Goal: Task Accomplishment & Management: Use online tool/utility

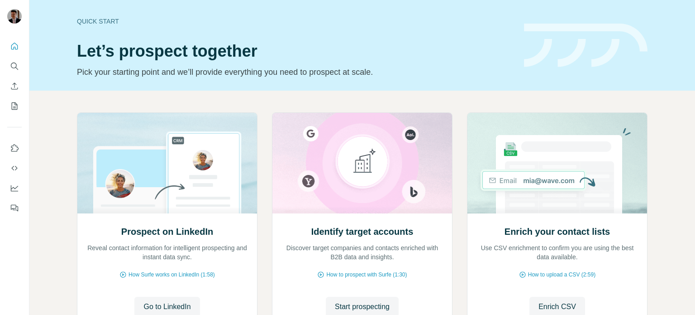
scroll to position [67, 0]
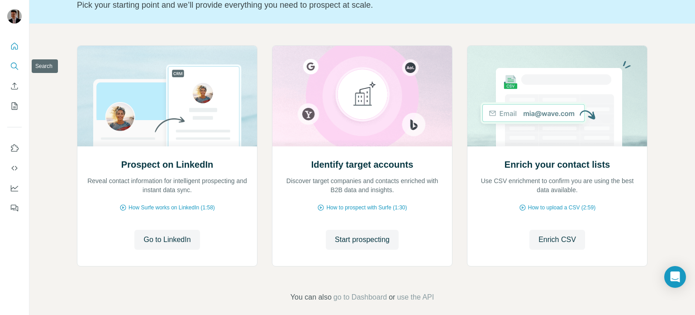
click at [13, 69] on icon "Search" at bounding box center [14, 66] width 9 height 9
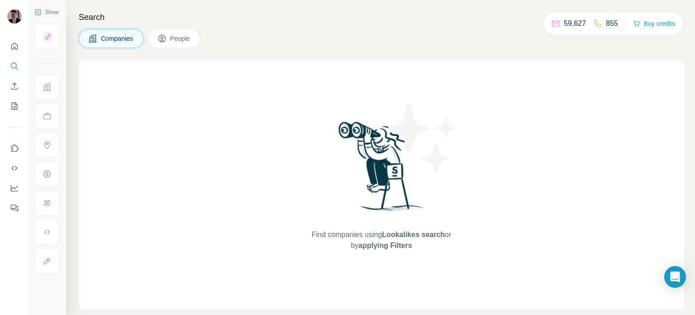
click at [185, 40] on span "People" at bounding box center [180, 38] width 21 height 9
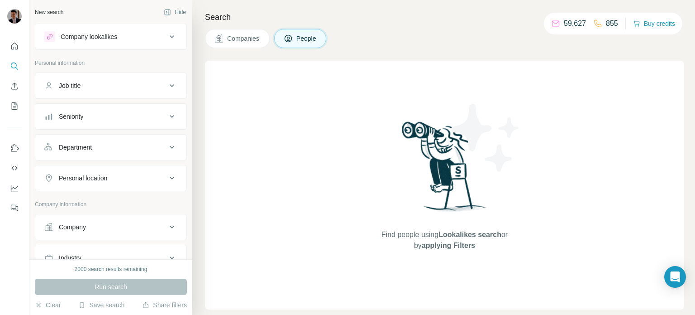
click at [353, 33] on div "Companies People" at bounding box center [444, 38] width 479 height 19
click at [103, 41] on div "Company lookalikes" at bounding box center [105, 36] width 122 height 11
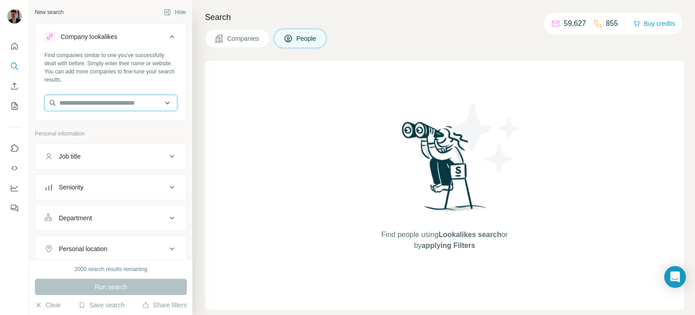
click at [94, 107] on input "text" at bounding box center [110, 103] width 133 height 16
type input "*"
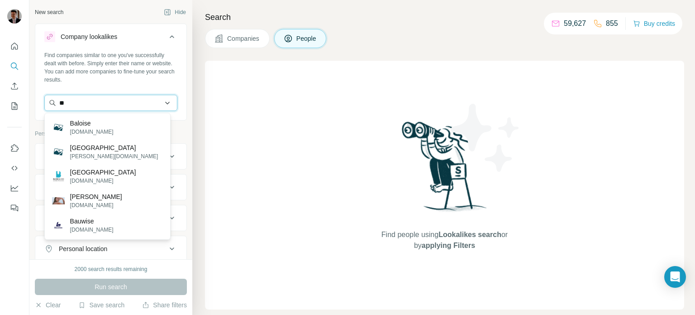
type input "*"
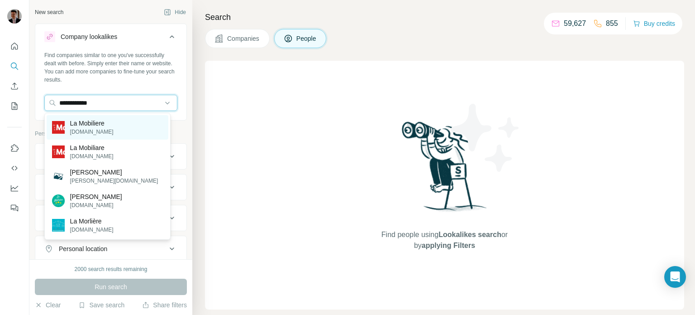
type input "**********"
click at [103, 123] on p "La Mobiliere" at bounding box center [91, 123] width 43 height 9
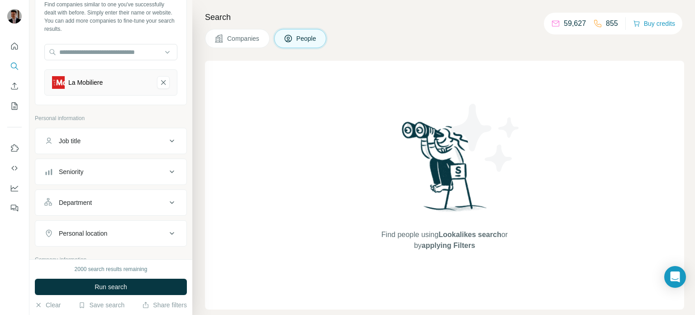
scroll to position [52, 0]
click at [134, 284] on button "Run search" at bounding box center [111, 286] width 152 height 16
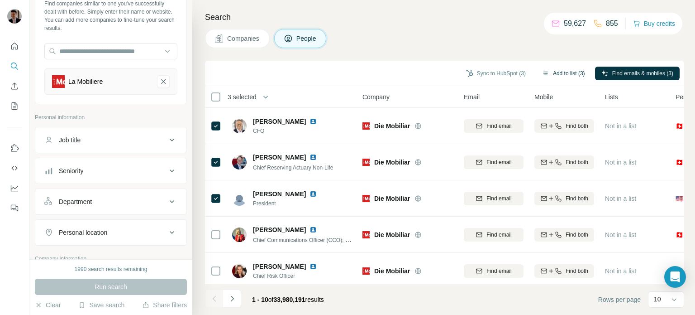
click at [542, 70] on icon "button" at bounding box center [545, 73] width 7 height 7
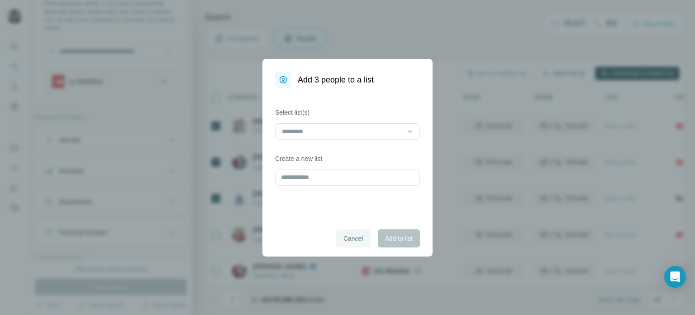
click at [355, 236] on span "Cancel" at bounding box center [353, 238] width 20 height 9
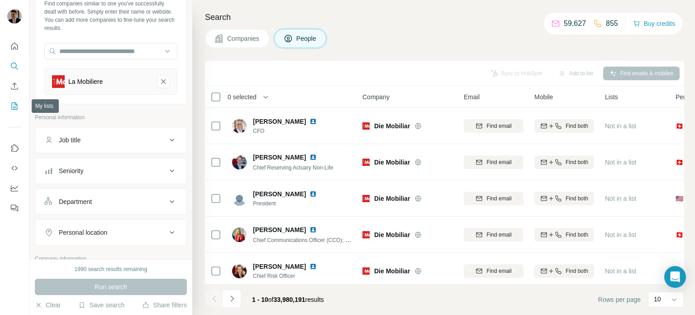
click at [15, 108] on icon "My lists" at bounding box center [15, 105] width 5 height 6
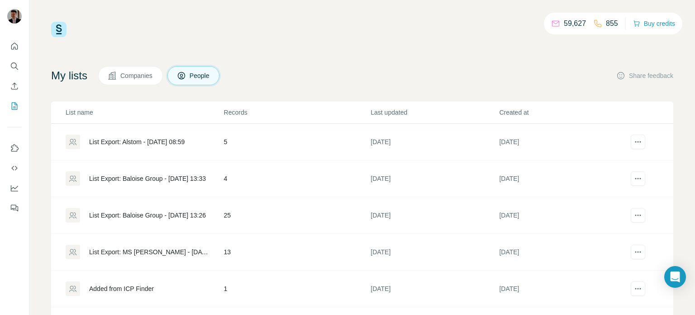
click at [130, 141] on div "List Export: Alstom - [DATE] 08:59" at bounding box center [136, 141] width 95 height 9
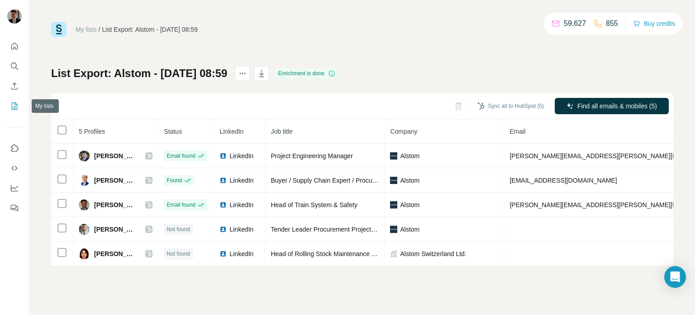
click at [14, 107] on icon "My lists" at bounding box center [14, 105] width 9 height 9
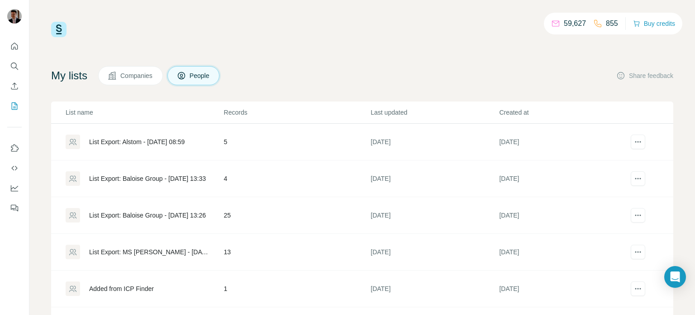
click at [156, 176] on div "List Export: Baloise Group - [DATE] 13:33" at bounding box center [147, 178] width 117 height 9
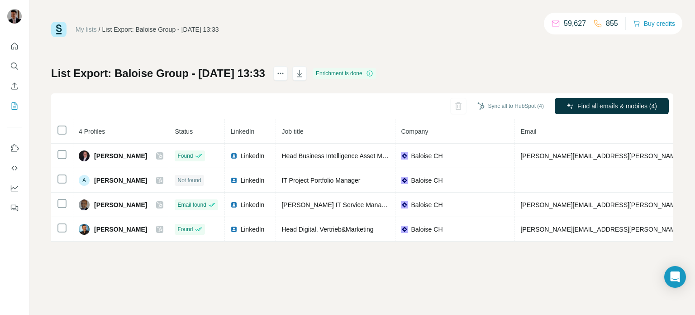
click at [7, 101] on button "My lists" at bounding box center [14, 106] width 14 height 16
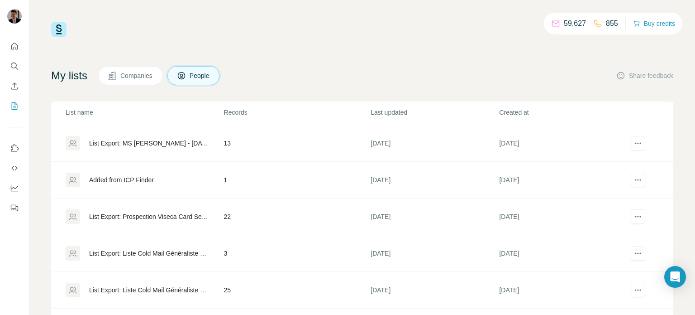
scroll to position [16, 0]
